Goal: Information Seeking & Learning: Find specific page/section

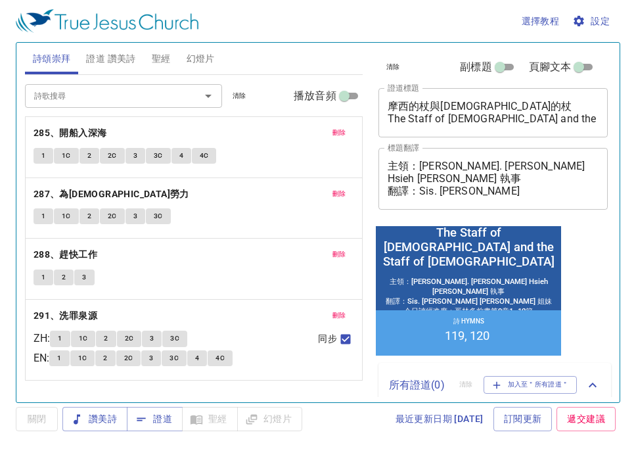
click at [339, 127] on span "刪除" at bounding box center [340, 133] width 14 height 12
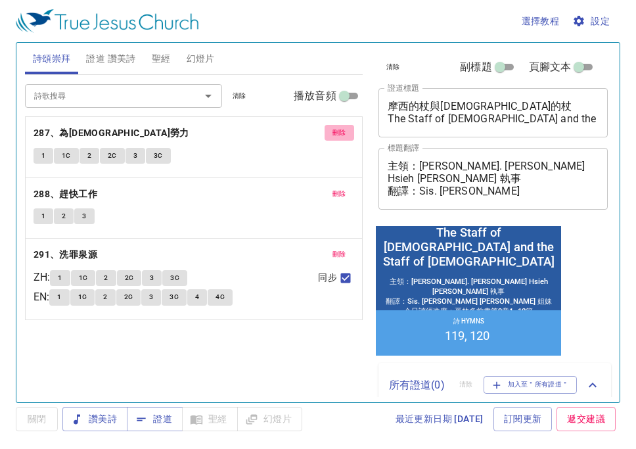
click at [339, 127] on span "刪除" at bounding box center [340, 133] width 14 height 12
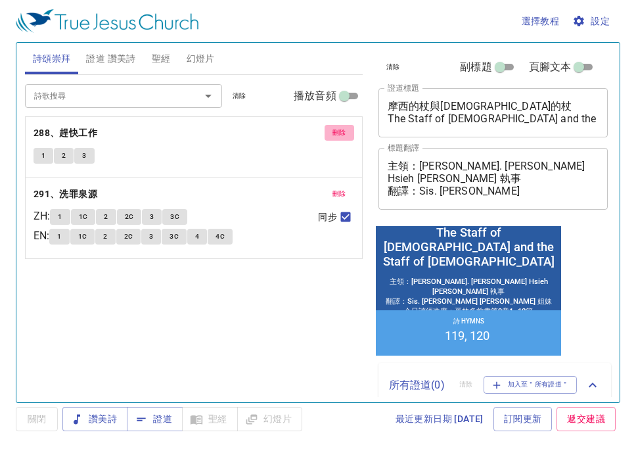
click at [339, 127] on span "刪除" at bounding box center [340, 133] width 14 height 12
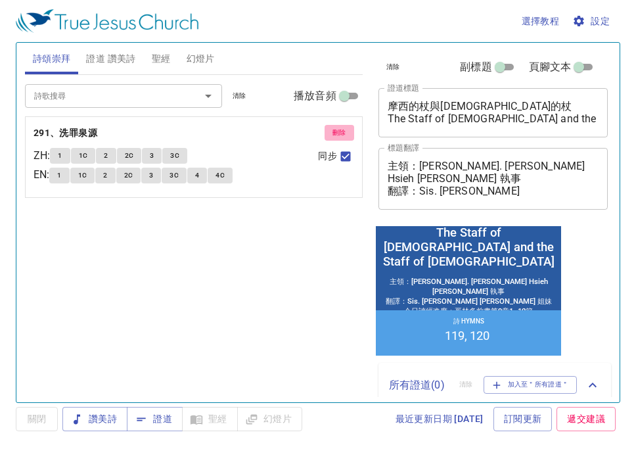
click at [339, 127] on span "刪除" at bounding box center [340, 133] width 14 height 12
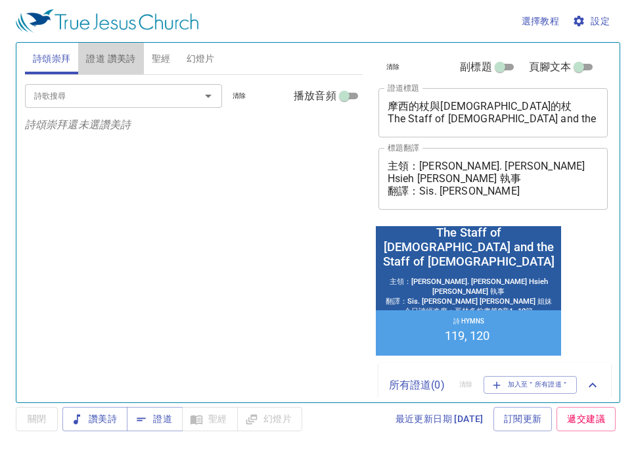
click at [122, 60] on span "證道 讚美詩" at bounding box center [110, 59] width 49 height 16
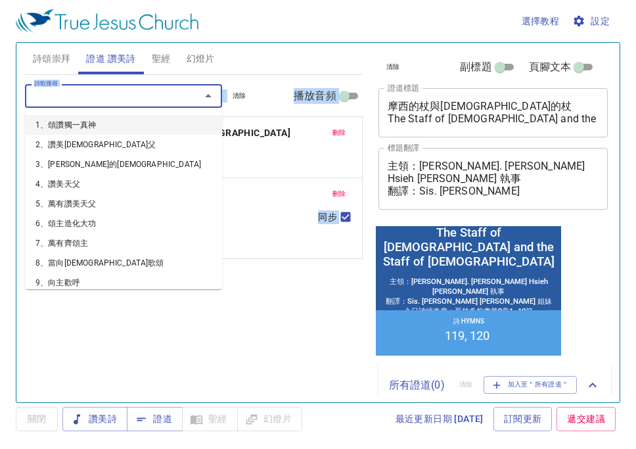
click at [126, 97] on input "詩歌搜尋" at bounding box center [104, 95] width 150 height 15
click at [337, 129] on span "刪除" at bounding box center [340, 133] width 14 height 12
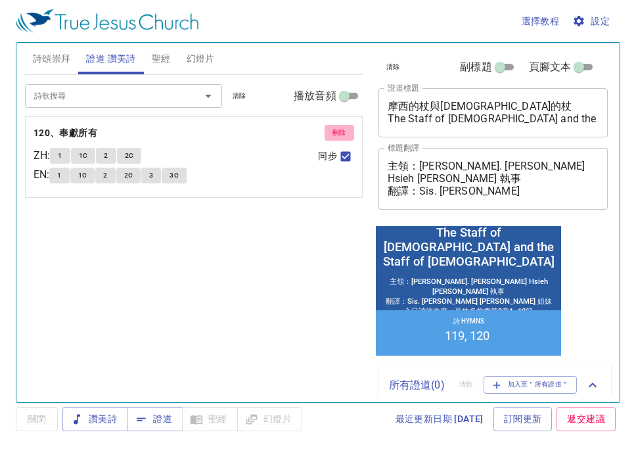
click at [338, 129] on span "刪除" at bounding box center [340, 133] width 14 height 12
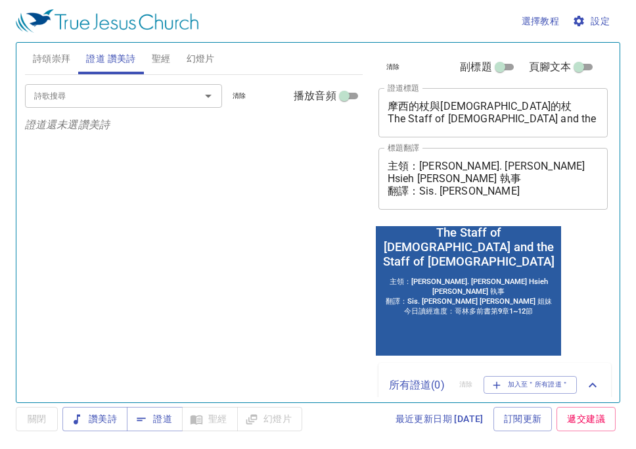
click at [196, 95] on div at bounding box center [199, 96] width 34 height 18
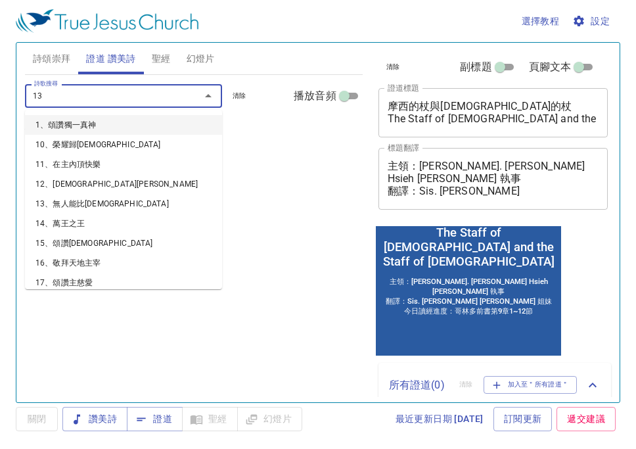
type input "130"
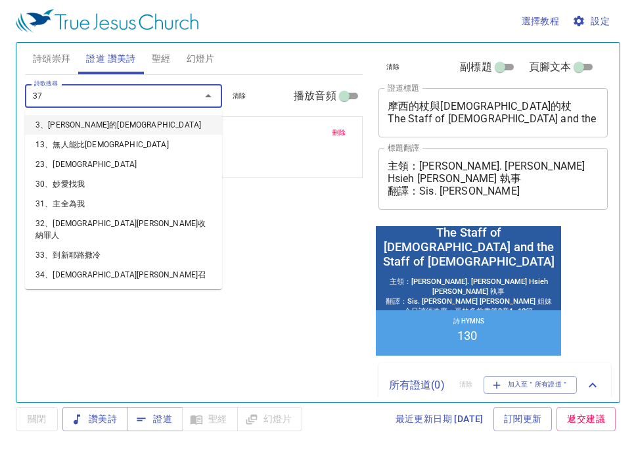
type input "379"
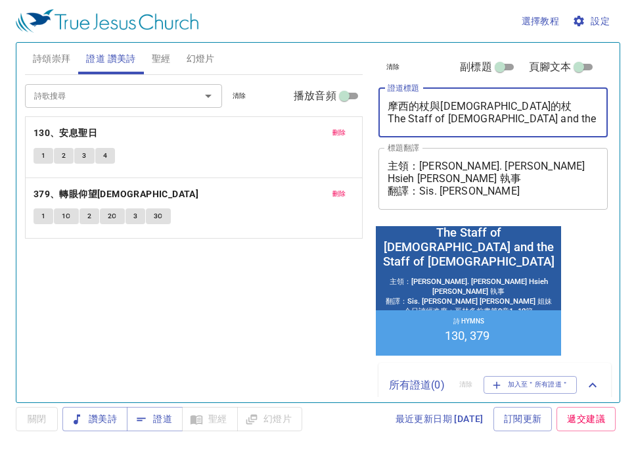
drag, startPoint x: 390, startPoint y: 108, endPoint x: 576, endPoint y: 131, distance: 187.5
click at [576, 133] on div "摩西的杖與神的杖 The Staff of Moses and the Staff of God x 證道標題" at bounding box center [493, 112] width 230 height 49
paste textarea "葡萄樹與葡萄枝"
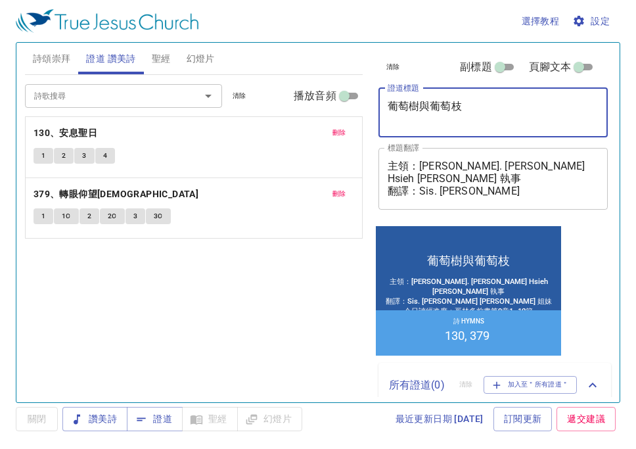
type textarea "葡萄樹與葡萄枝"
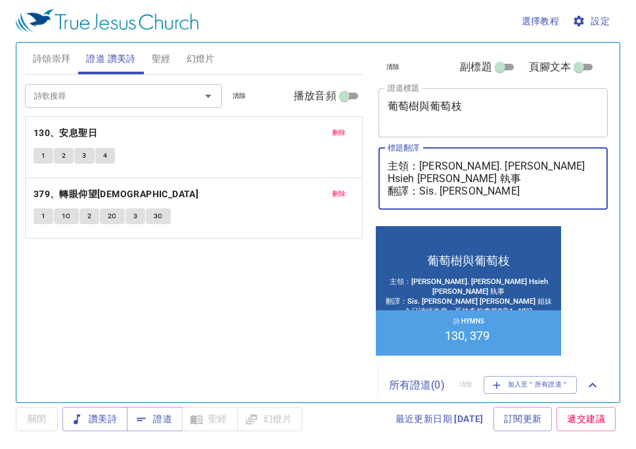
drag, startPoint x: 422, startPoint y: 166, endPoint x: 528, endPoint y: 168, distance: 105.8
click at [528, 168] on textarea "主領：Deacon. Daniel Hsieh 謝文欽 執事 翻譯：Sis. Connie Teng 鄧蓉 姐妹 今日讀經進度：哥林多前書第9章1~12節" at bounding box center [494, 178] width 212 height 37
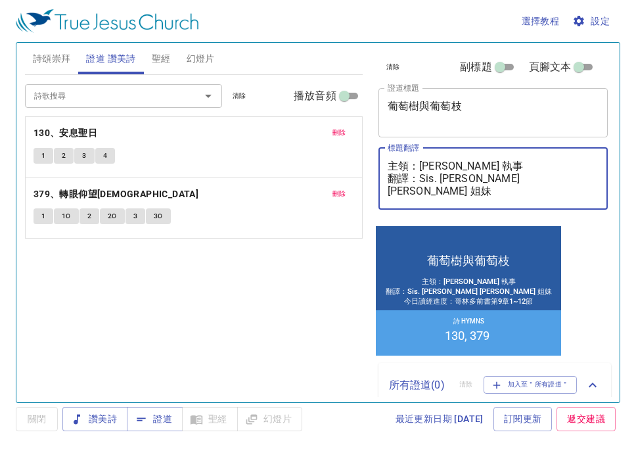
drag, startPoint x: 407, startPoint y: 176, endPoint x: 434, endPoint y: 187, distance: 28.9
click at [409, 176] on textarea "主領：謝文欽 執事 翻譯：Sis. Connie Teng 鄧蓉 姐妹 今日讀經進度：哥林多前書第9章1~12節" at bounding box center [494, 178] width 212 height 37
drag, startPoint x: 418, startPoint y: 179, endPoint x: 526, endPoint y: 179, distance: 108.4
click at [526, 179] on textarea "主領：謝文欽 執事 司琴：Sis. Connie Teng 鄧蓉 姐妹 今日讀經進度：哥林多前書第9章1~12節" at bounding box center [494, 178] width 212 height 37
click at [537, 196] on textarea "主領：謝文欽 執事 司琴：李百加 姐妹 今日讀經進度：哥林多前書第9章1~12節" at bounding box center [494, 178] width 212 height 37
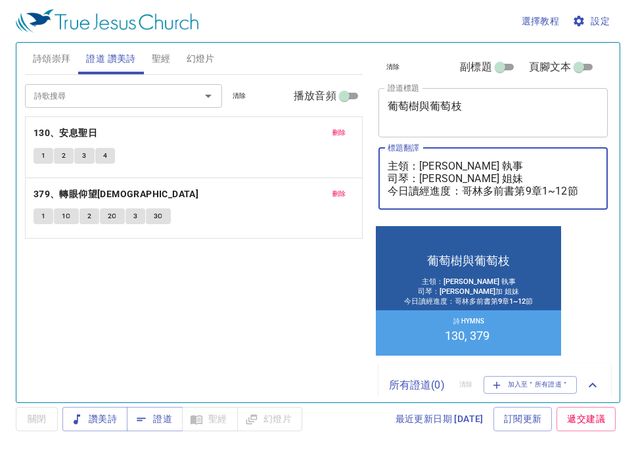
click at [530, 191] on textarea "主領：謝文欽 執事 司琴：李百加 姐妹 今日讀經進度：哥林多前書第9章1~12節" at bounding box center [494, 178] width 212 height 37
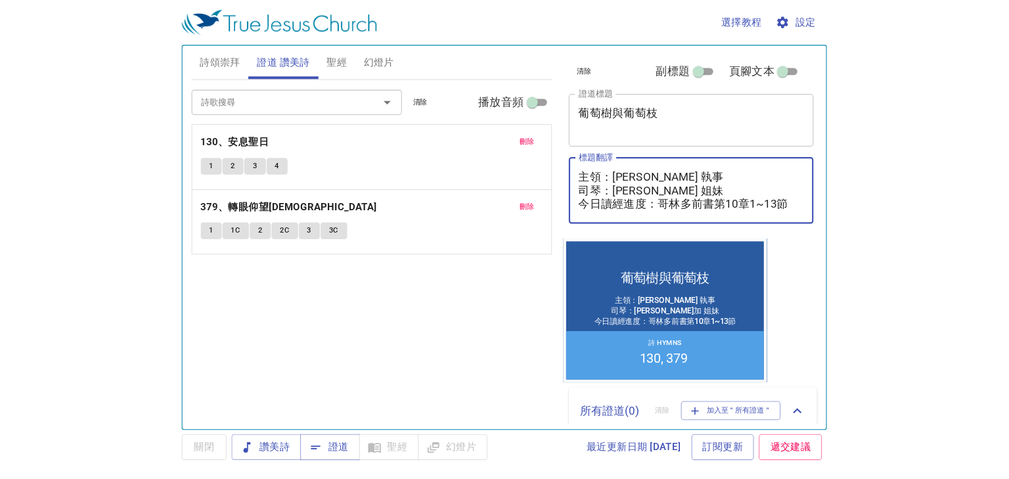
scroll to position [65, 0]
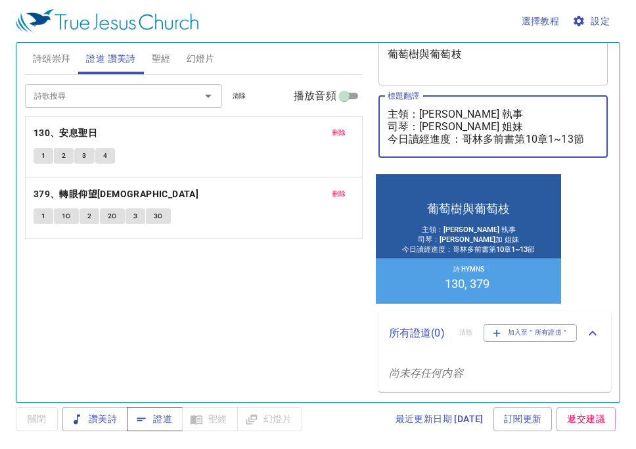
type textarea "主領：謝文欽 執事 司琴：[PERSON_NAME] 姐妹 今日讀經進度：哥林多前書第10章1~13節"
click at [152, 419] on span "證道" at bounding box center [154, 419] width 35 height 16
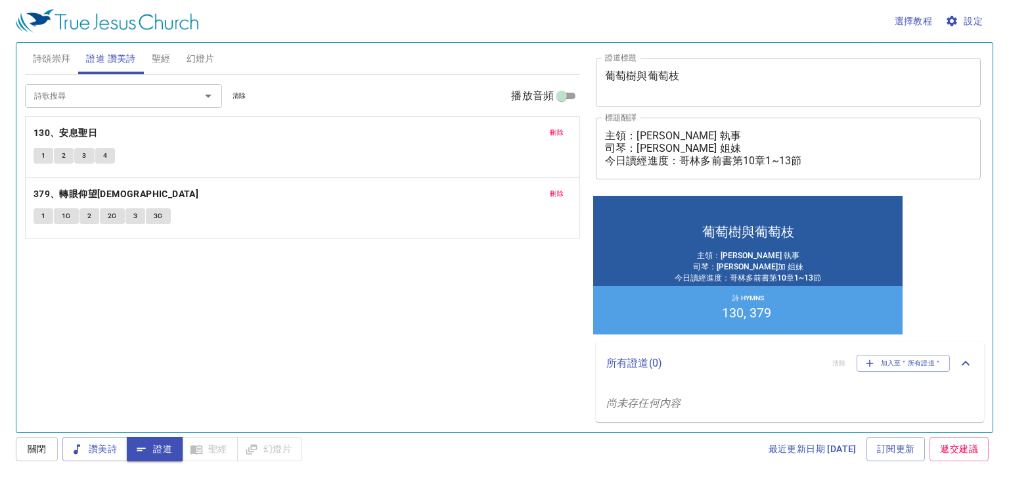
scroll to position [30, 0]
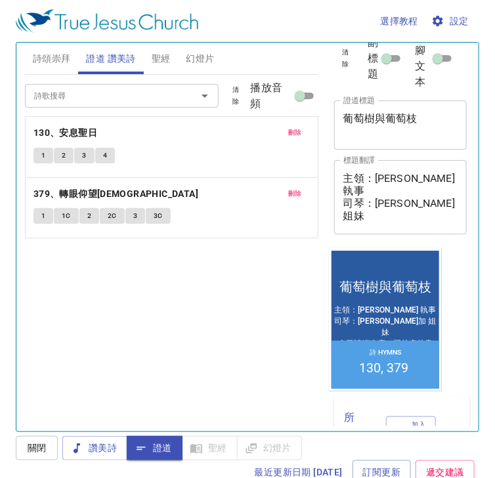
click at [57, 60] on span "詩頌崇拜" at bounding box center [52, 59] width 38 height 16
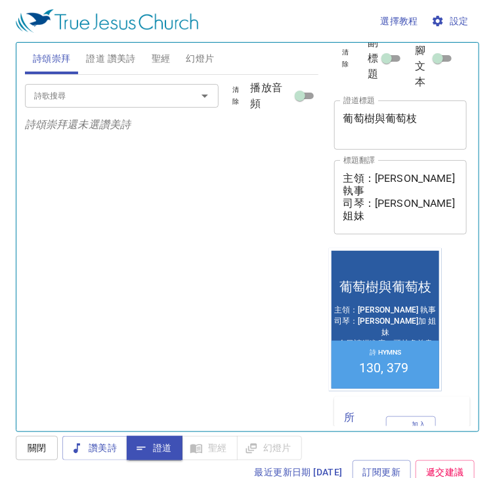
drag, startPoint x: 92, startPoint y: 108, endPoint x: 93, endPoint y: 95, distance: 13.2
click at [92, 103] on div "詩歌搜尋 詩歌搜尋 清除 播放音頻" at bounding box center [172, 96] width 294 height 42
click at [93, 95] on input "詩歌搜尋" at bounding box center [103, 95] width 148 height 15
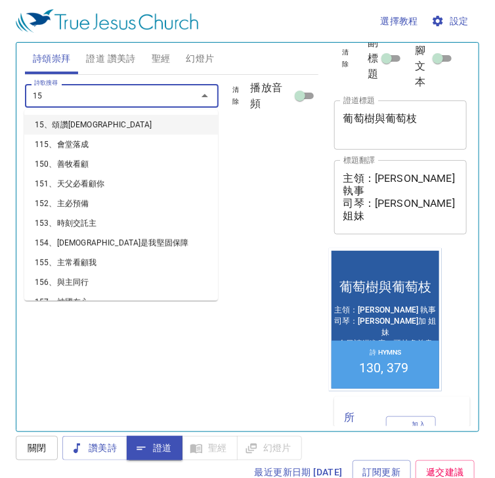
type input "158"
type input "159"
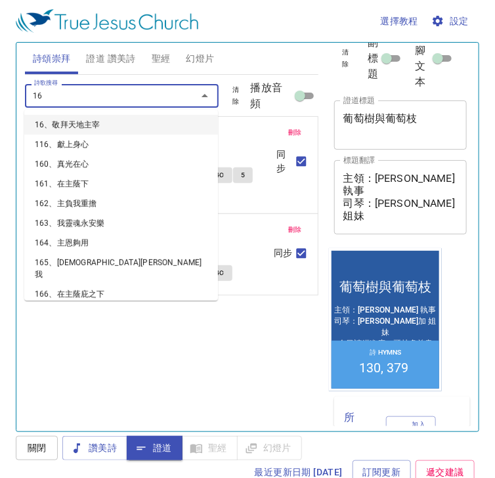
type input "160"
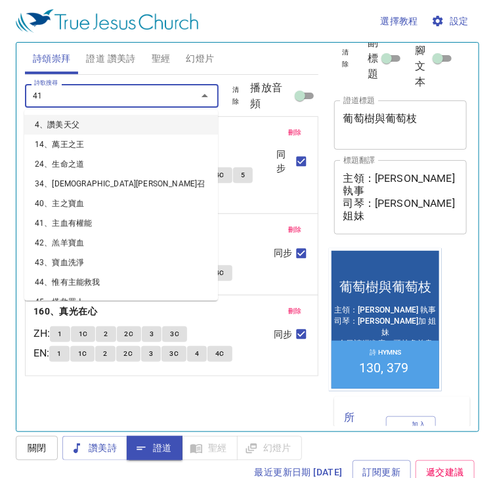
type input "416"
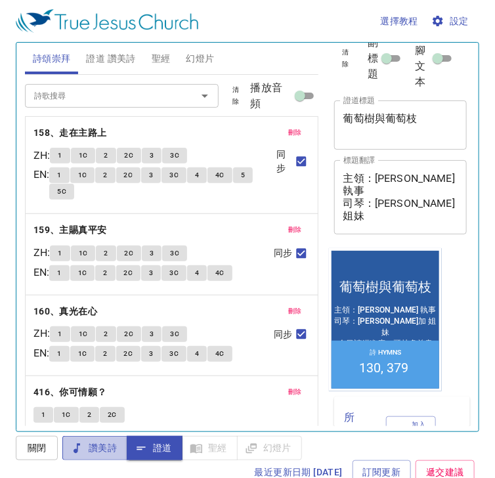
click at [0, 0] on span "讚美詩" at bounding box center [0, 0] width 0 height 0
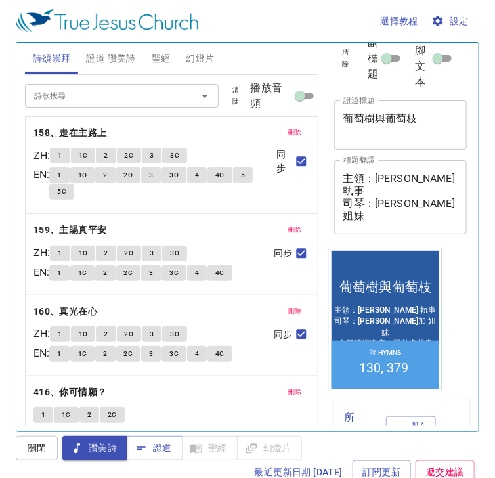
click at [87, 135] on b "158、走在主路上" at bounding box center [71, 133] width 74 height 16
click at [62, 152] on button "1" at bounding box center [60, 156] width 20 height 16
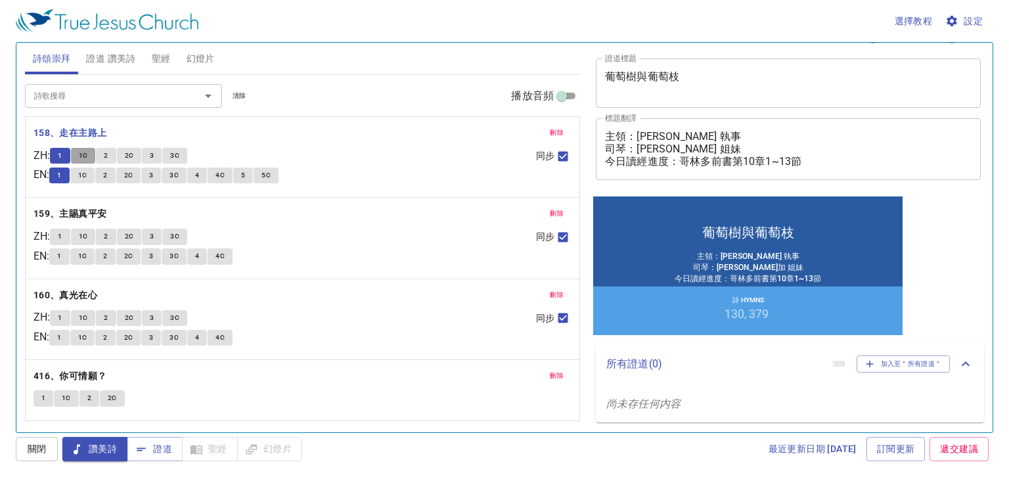
click at [85, 155] on span "1C" at bounding box center [83, 156] width 9 height 12
click at [106, 154] on button "2" at bounding box center [106, 156] width 20 height 16
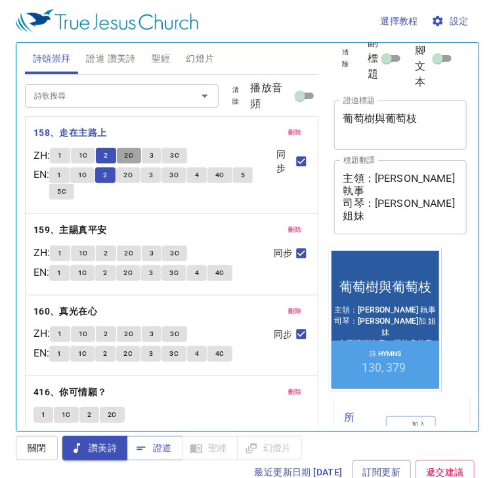
click at [134, 156] on span "2C" at bounding box center [129, 156] width 9 height 12
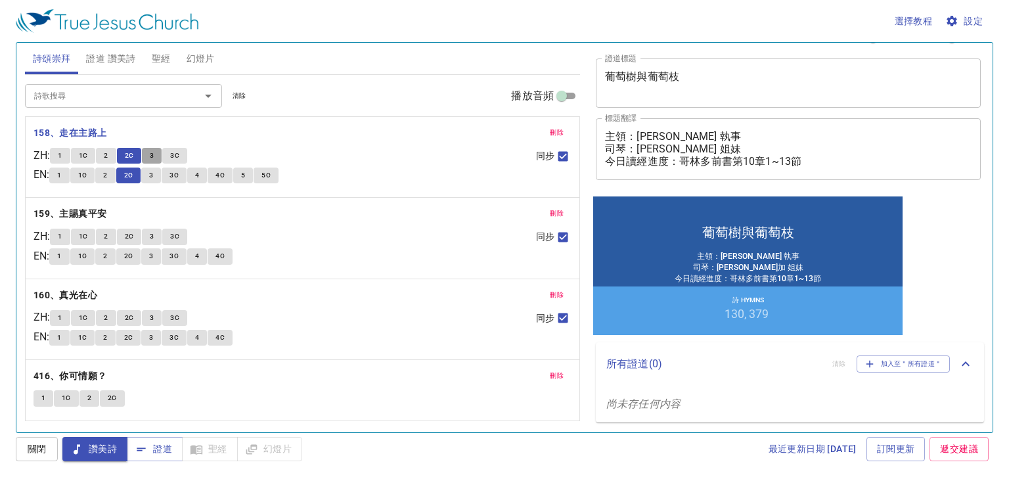
click at [154, 156] on span "3" at bounding box center [152, 156] width 4 height 12
click at [176, 156] on span "3C" at bounding box center [174, 156] width 9 height 12
click at [87, 211] on b "159、主賜真平安" at bounding box center [71, 214] width 74 height 16
click at [62, 237] on span "1" at bounding box center [60, 237] width 4 height 12
click at [88, 234] on span "1C" at bounding box center [83, 237] width 9 height 12
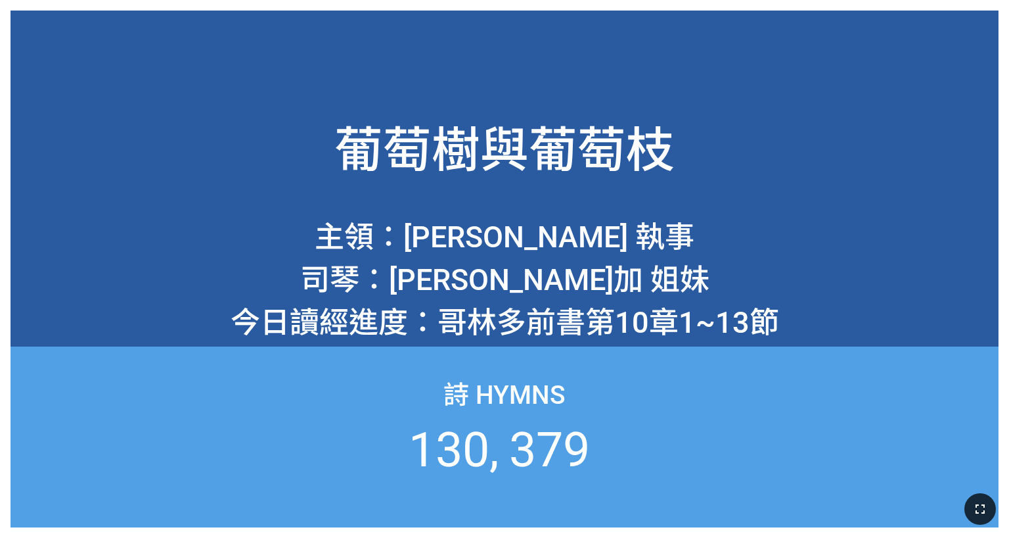
click at [978, 501] on icon "button" at bounding box center [981, 509] width 16 height 16
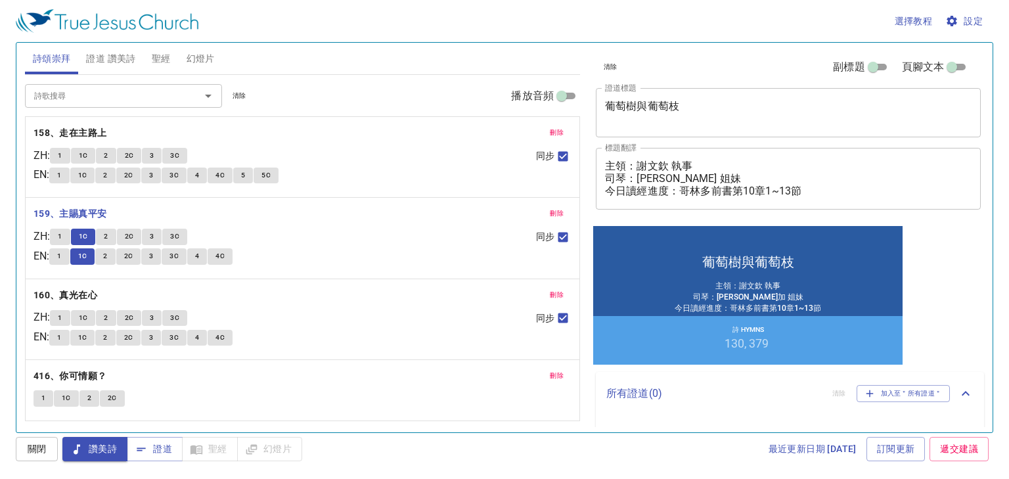
scroll to position [30, 0]
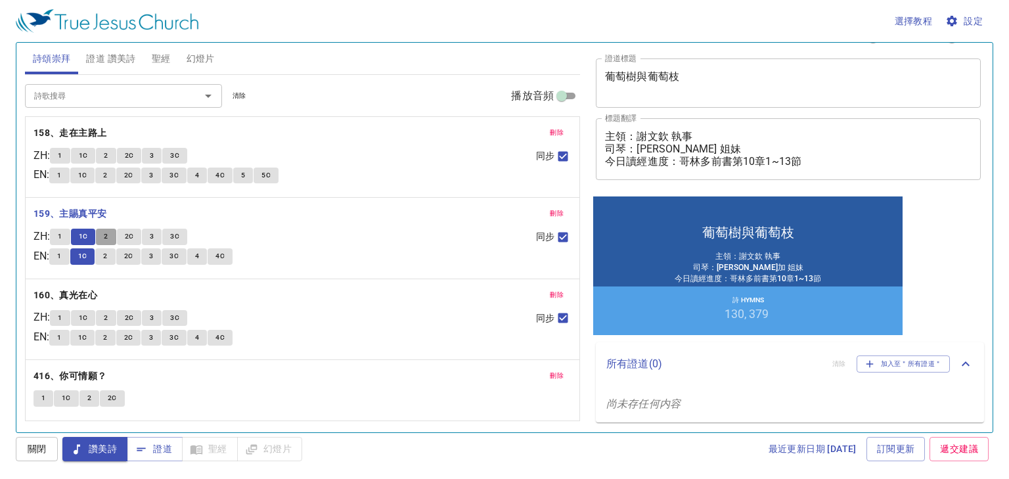
click at [106, 237] on button "2" at bounding box center [106, 237] width 20 height 16
click at [134, 235] on span "2C" at bounding box center [129, 237] width 9 height 12
click at [154, 236] on span "3" at bounding box center [152, 237] width 4 height 12
click at [177, 234] on span "3C" at bounding box center [174, 237] width 9 height 12
click at [86, 293] on b "160、真光在心" at bounding box center [66, 295] width 64 height 16
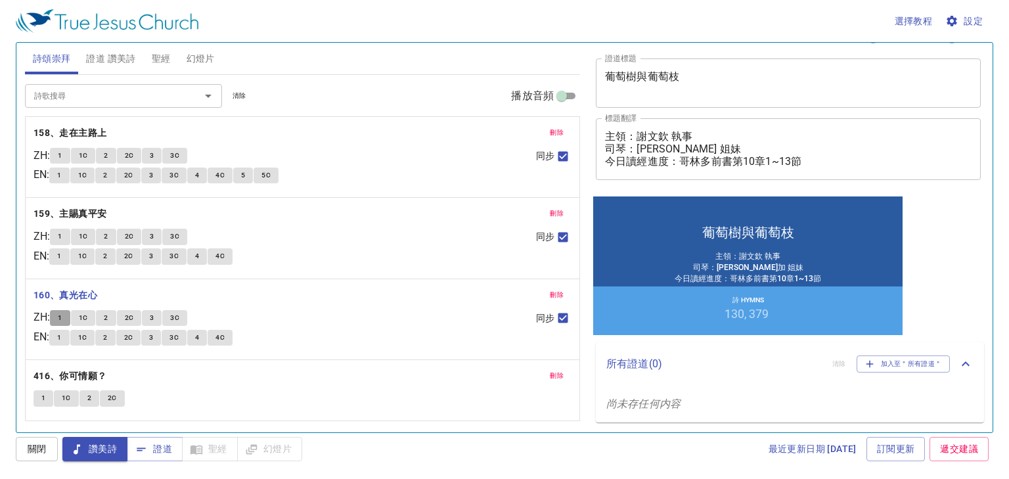
click at [62, 313] on span "1" at bounding box center [60, 318] width 4 height 12
click at [83, 316] on button "1C" at bounding box center [83, 318] width 25 height 16
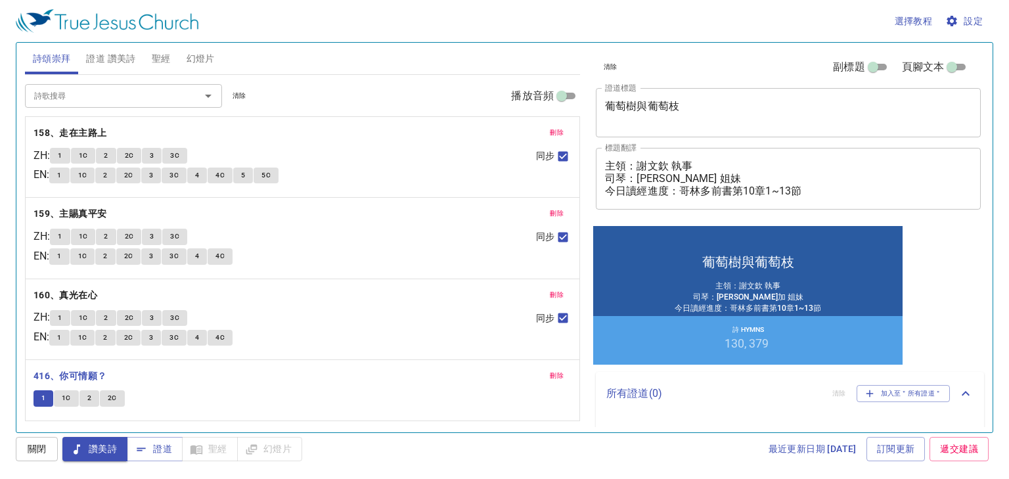
scroll to position [30, 0]
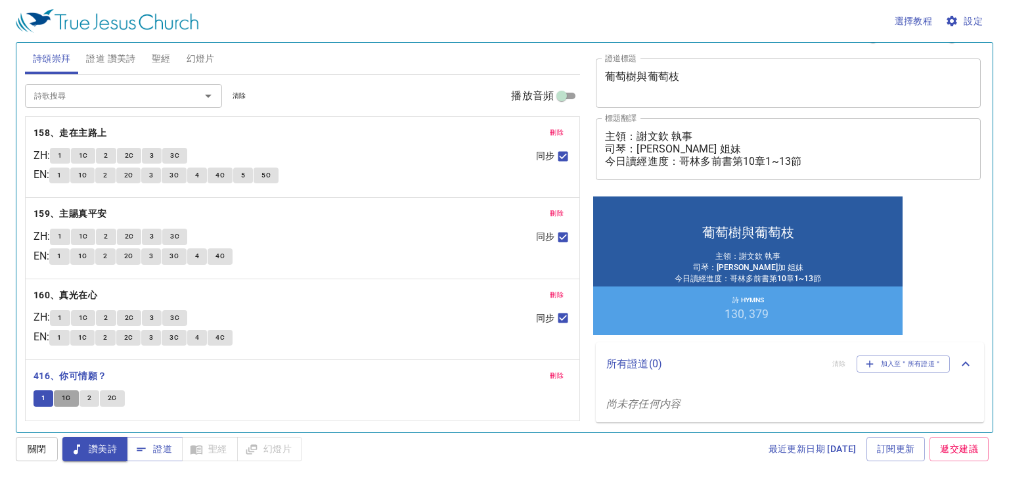
click at [65, 397] on span "1C" at bounding box center [66, 398] width 9 height 12
click at [87, 400] on span "2" at bounding box center [89, 398] width 4 height 12
click at [110, 397] on span "2C" at bounding box center [112, 398] width 9 height 12
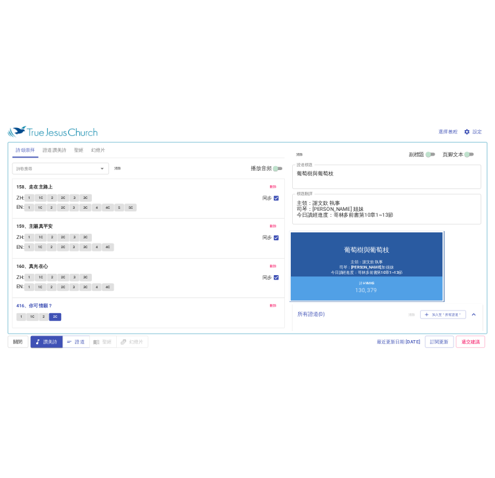
scroll to position [30, 0]
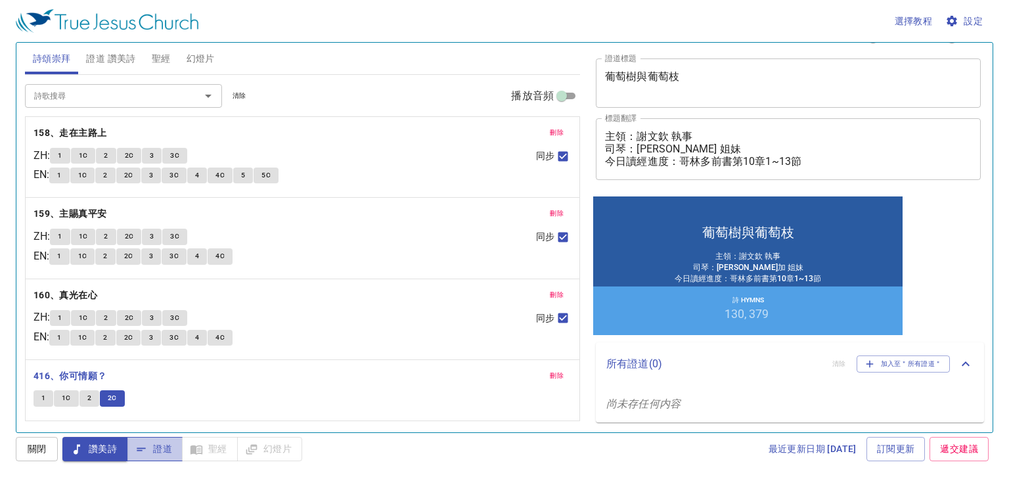
click at [147, 447] on icon "button" at bounding box center [141, 449] width 13 height 13
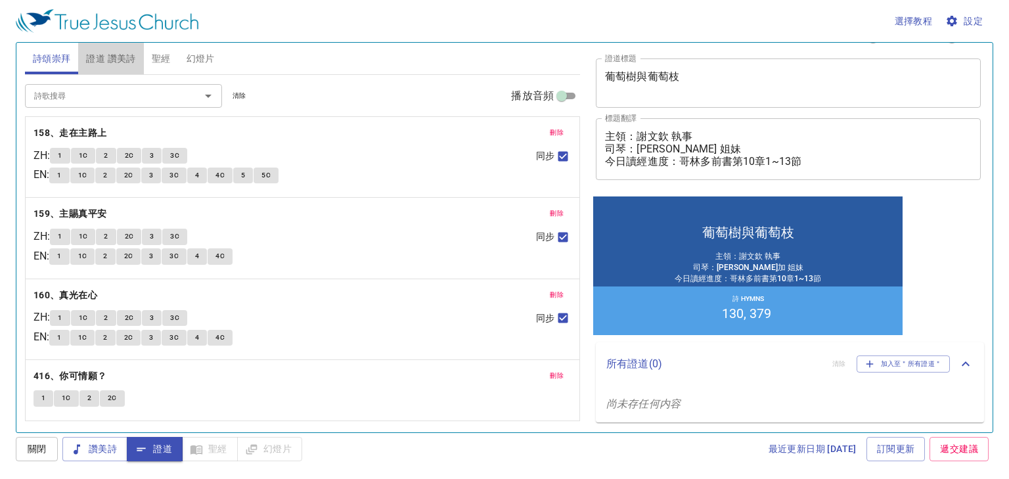
click at [126, 61] on span "證道 讚美詩" at bounding box center [110, 59] width 49 height 16
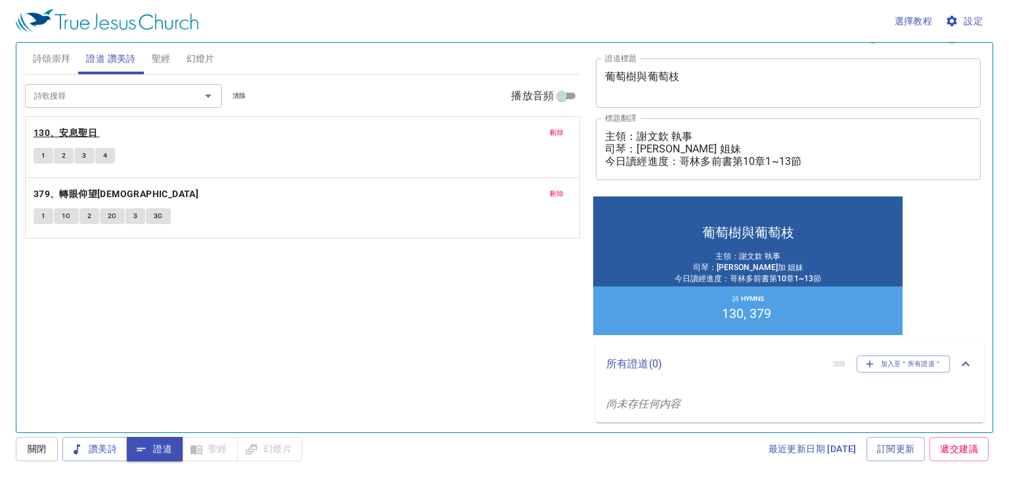
click at [88, 128] on b "130、安息聖日" at bounding box center [66, 133] width 64 height 16
click at [39, 155] on button "1" at bounding box center [44, 156] width 20 height 16
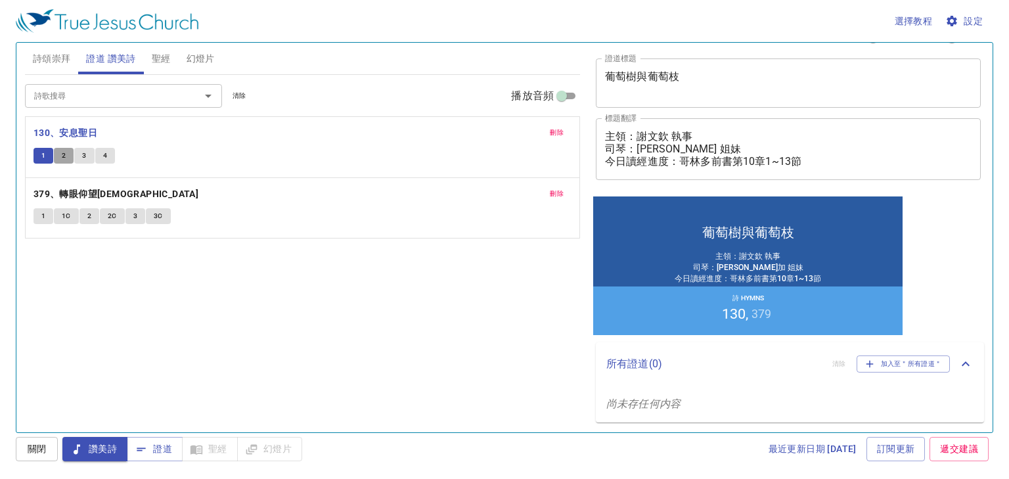
click at [63, 152] on span "2" at bounding box center [64, 156] width 4 height 12
click at [84, 152] on span "3" at bounding box center [84, 156] width 4 height 12
click at [104, 150] on span "4" at bounding box center [105, 156] width 4 height 12
click at [160, 447] on span "證道" at bounding box center [154, 449] width 35 height 16
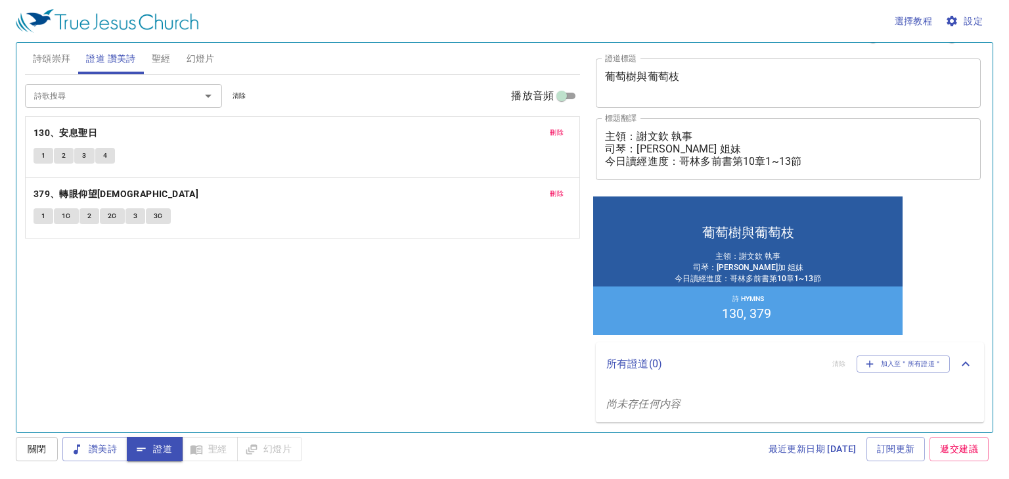
click at [170, 55] on span "聖經" at bounding box center [161, 59] width 19 height 16
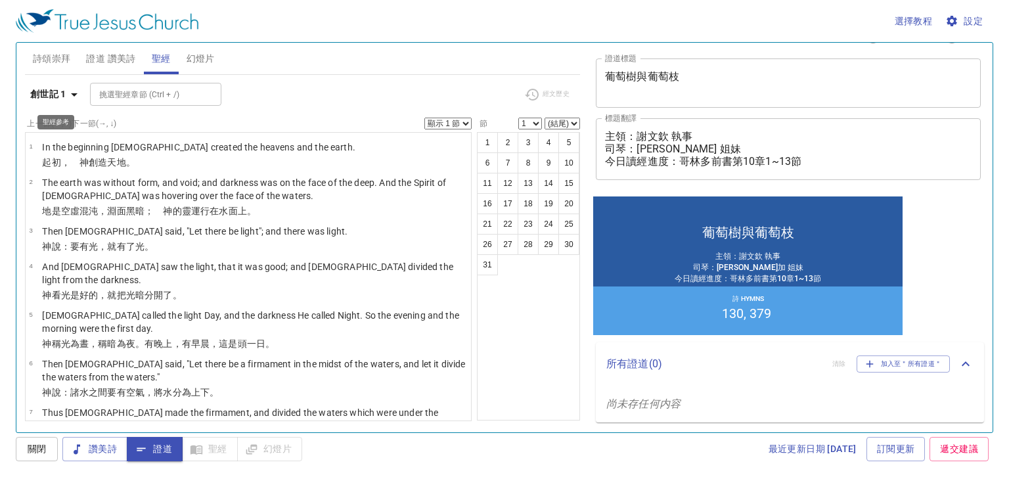
click at [76, 98] on icon "button" at bounding box center [74, 95] width 16 height 16
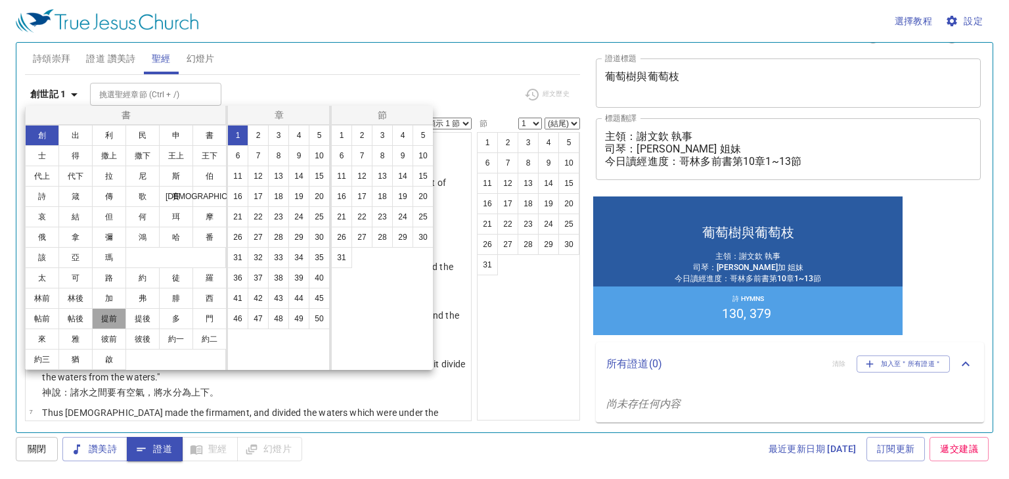
click at [113, 319] on button "提前" at bounding box center [109, 318] width 34 height 21
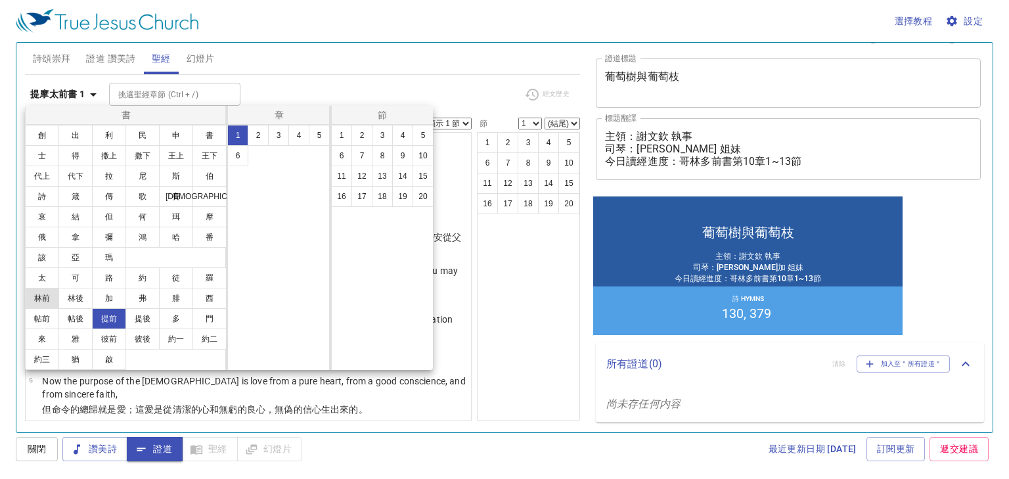
click at [47, 295] on button "林前" at bounding box center [42, 298] width 34 height 21
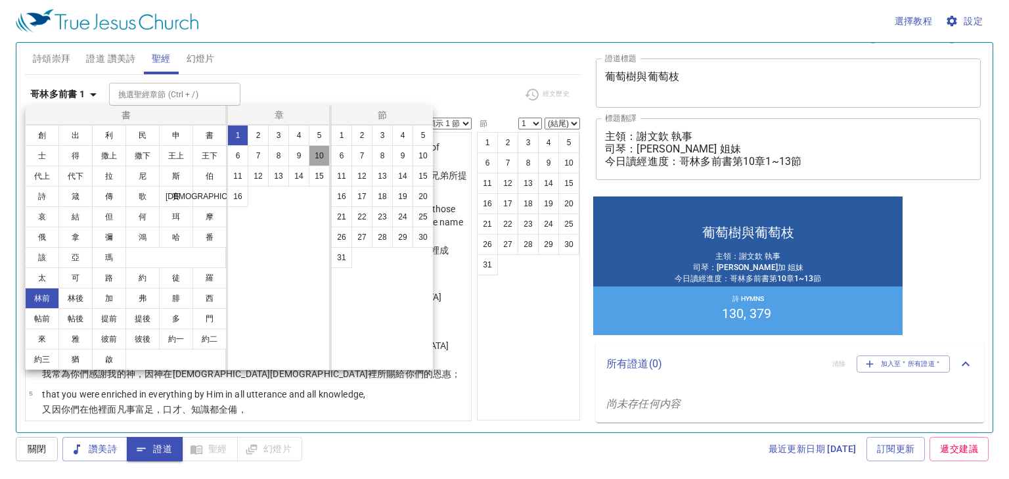
click at [0, 0] on button "10" at bounding box center [0, 0] width 0 height 0
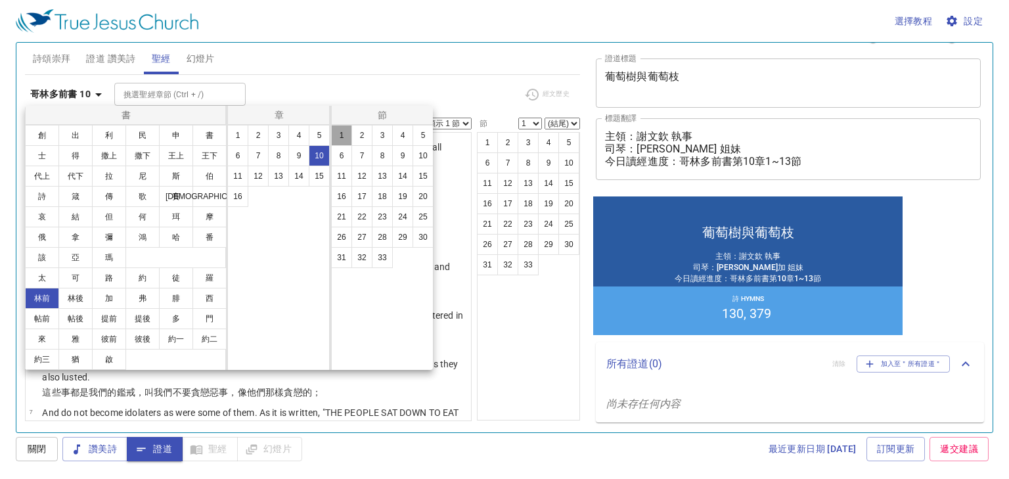
click at [0, 0] on button "1" at bounding box center [0, 0] width 0 height 0
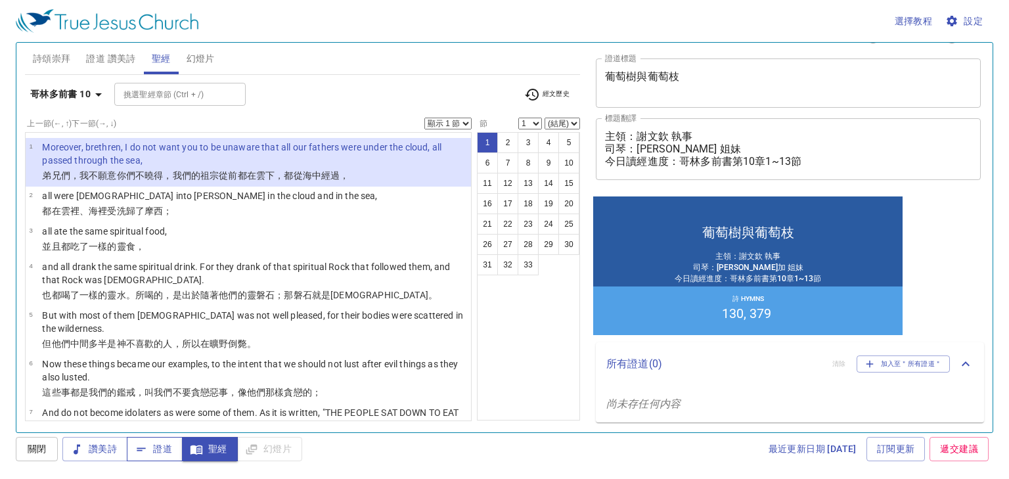
click at [151, 447] on span "證道" at bounding box center [154, 449] width 35 height 16
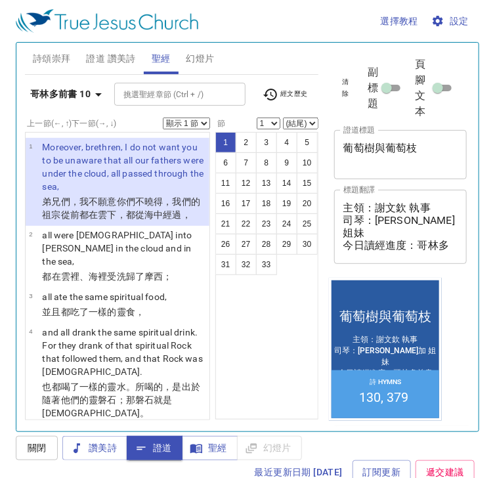
scroll to position [30, 0]
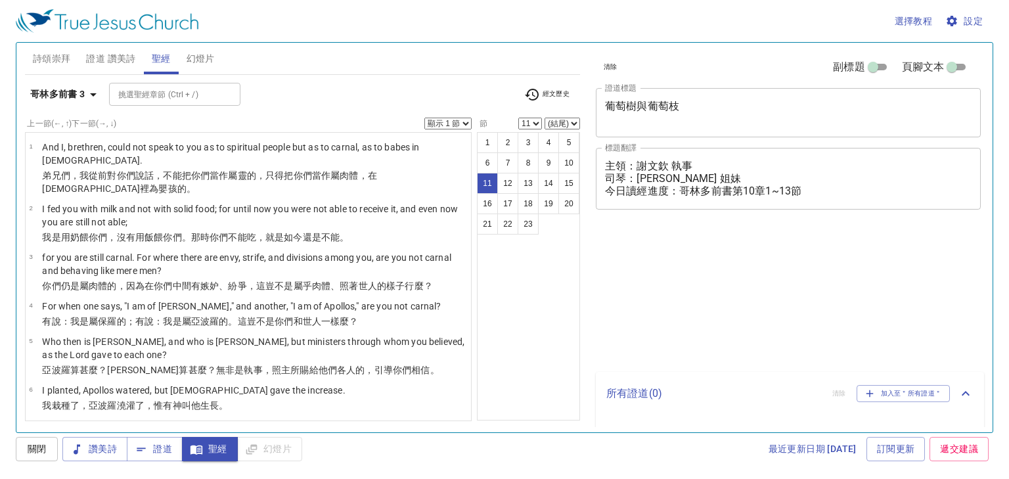
select select "11"
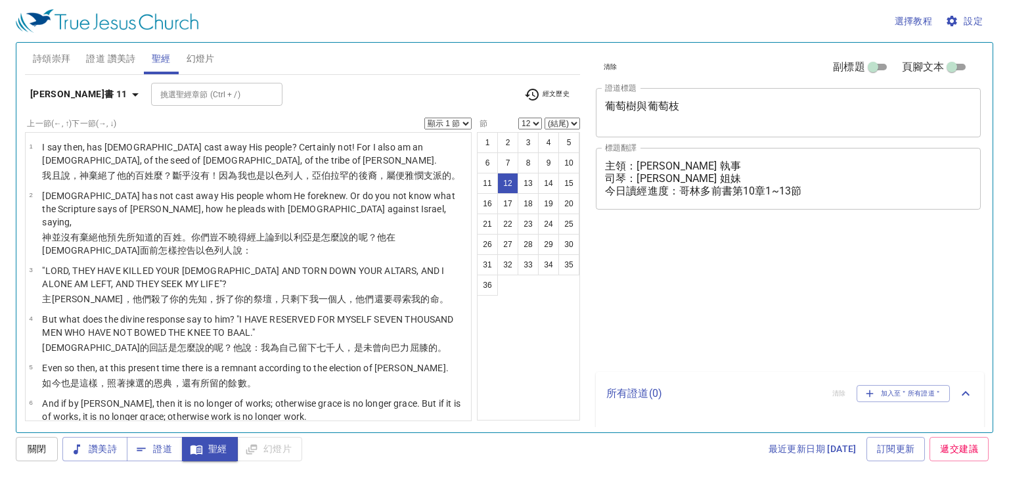
select select "12"
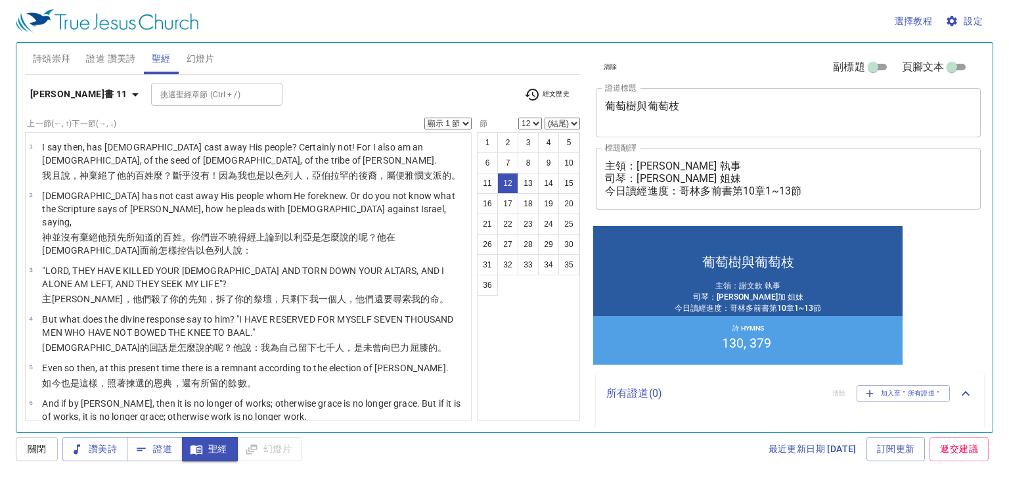
scroll to position [30, 0]
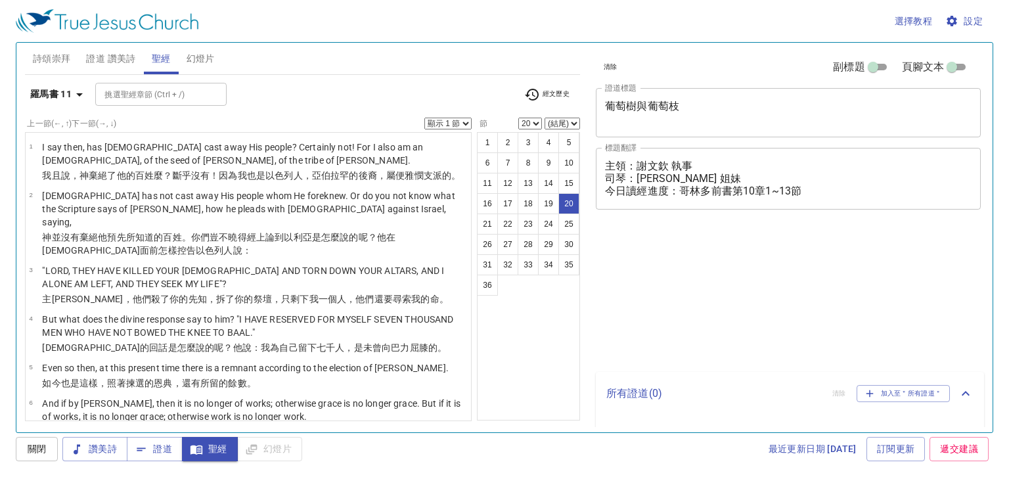
select select "20"
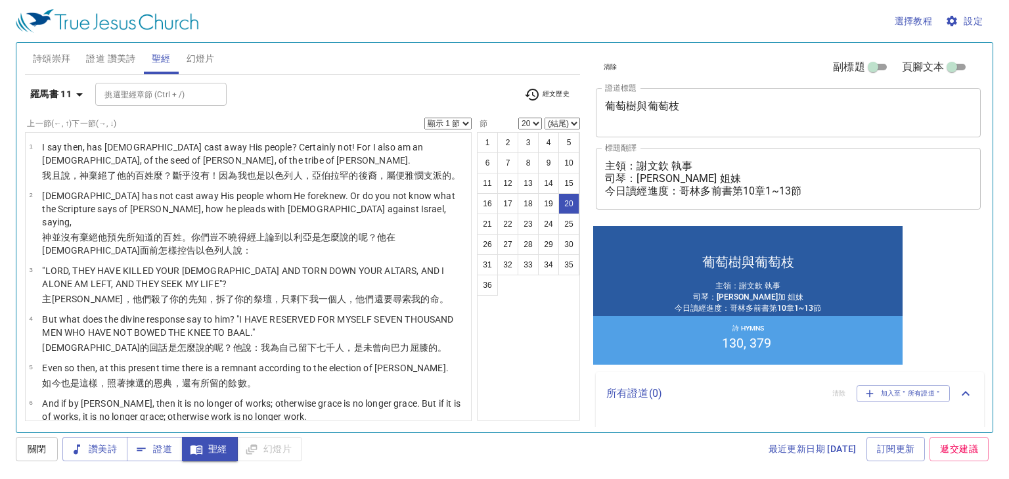
scroll to position [30, 0]
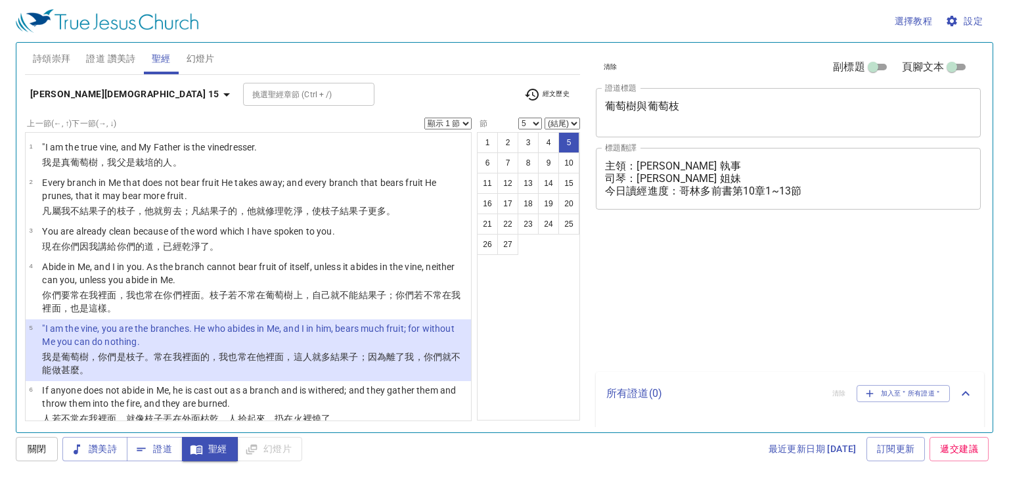
select select "5"
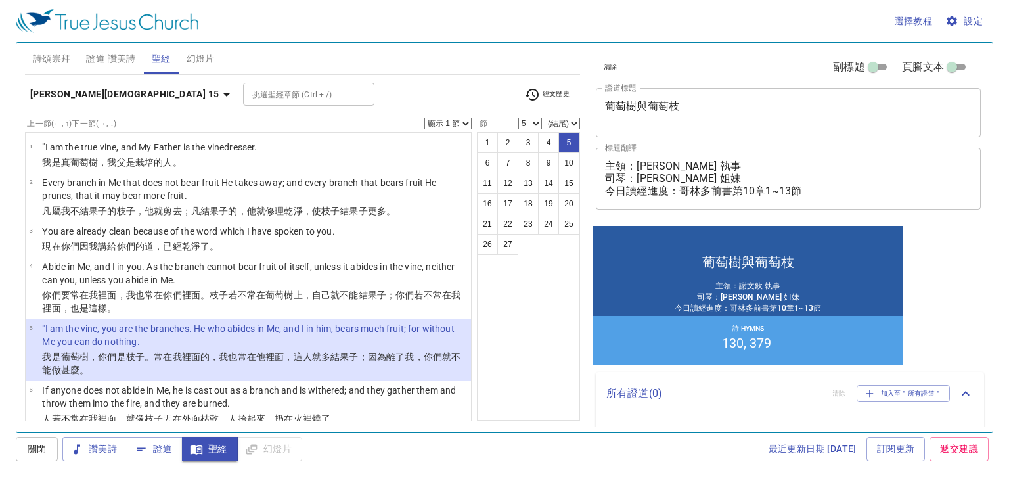
scroll to position [30, 0]
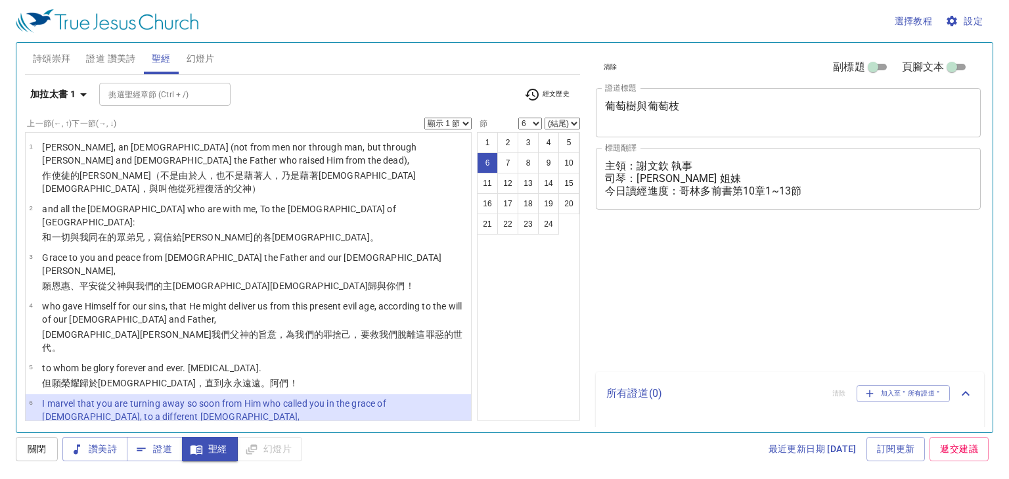
select select "6"
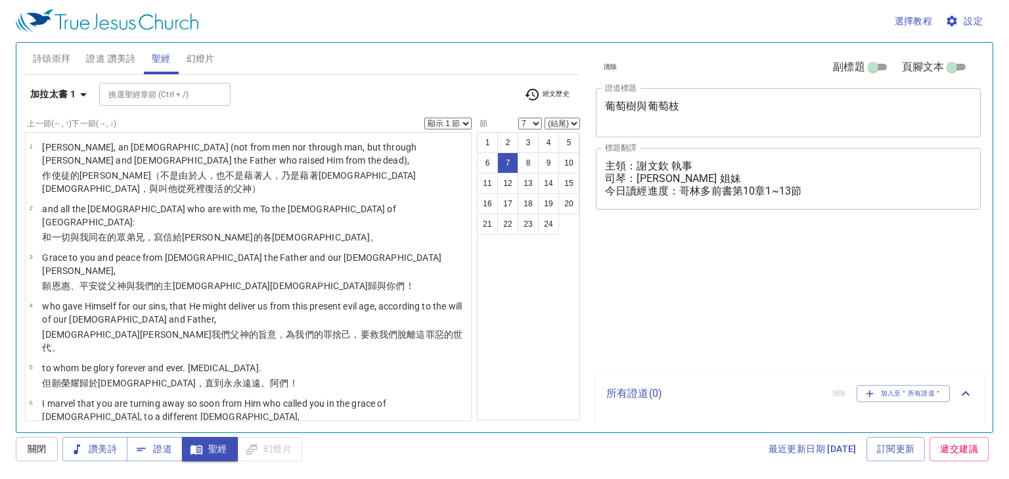
select select "7"
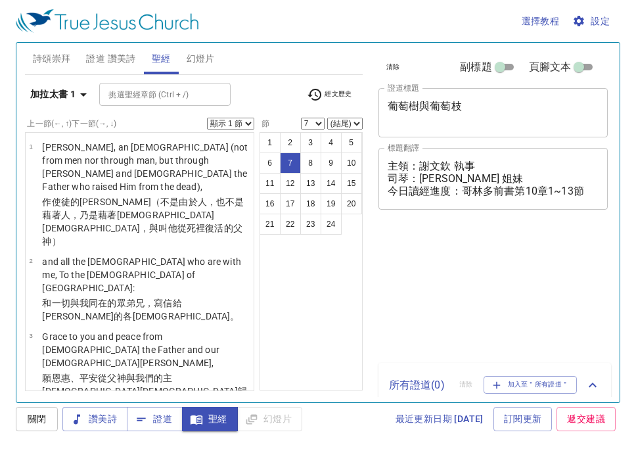
select select "7"
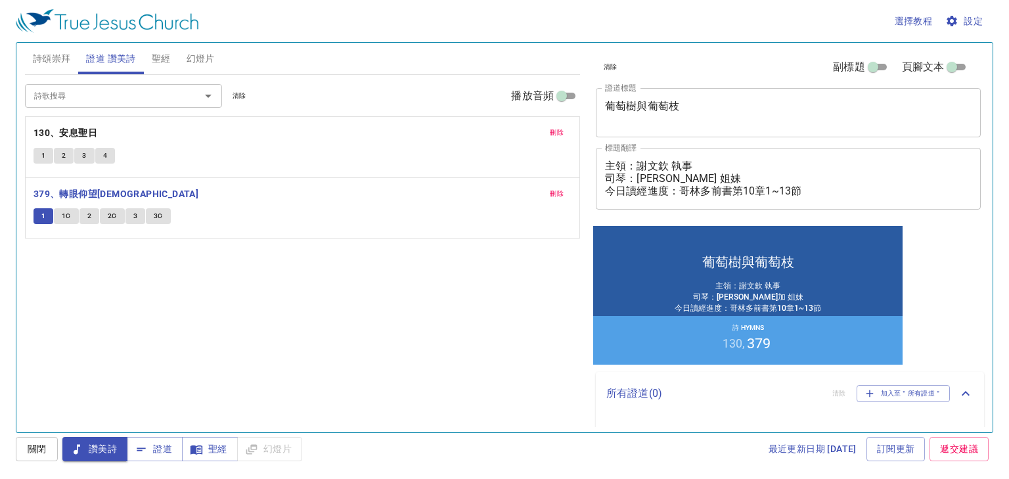
scroll to position [30, 0]
